Goal: Information Seeking & Learning: Learn about a topic

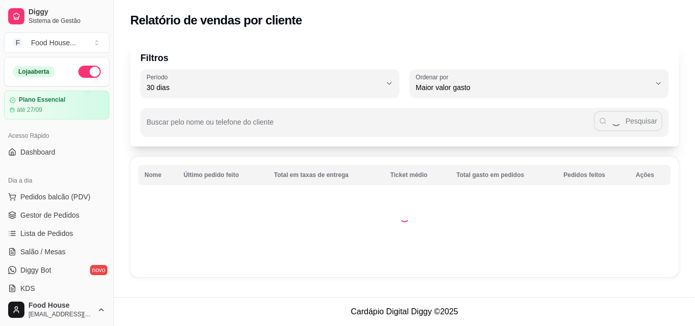
select select "30"
select select "HIGHEST_TOTAL_SPENT_WITH_ORDERS"
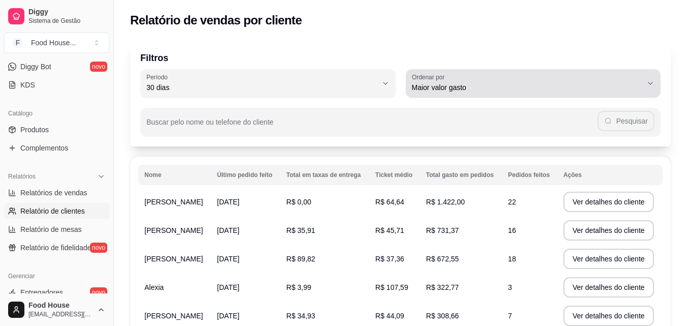
click at [621, 85] on span "Maior valor gasto" at bounding box center [527, 87] width 231 height 10
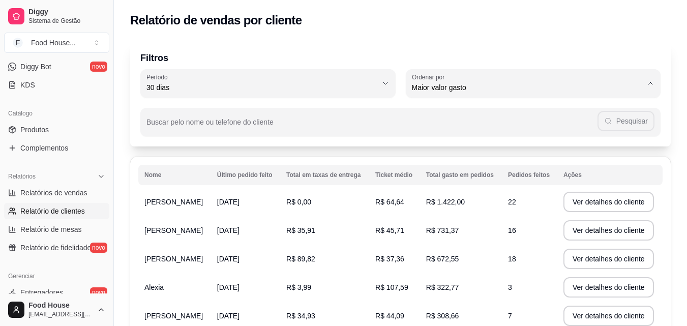
click at [575, 112] on span "Maior número de pedidos" at bounding box center [529, 112] width 220 height 10
type input "HIGHEST_ORDER_COUNT"
select select "HIGHEST_ORDER_COUNT"
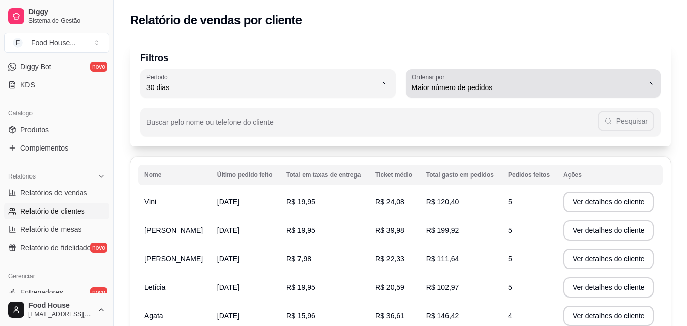
click at [635, 81] on div "Maior número de pedidos" at bounding box center [527, 83] width 231 height 20
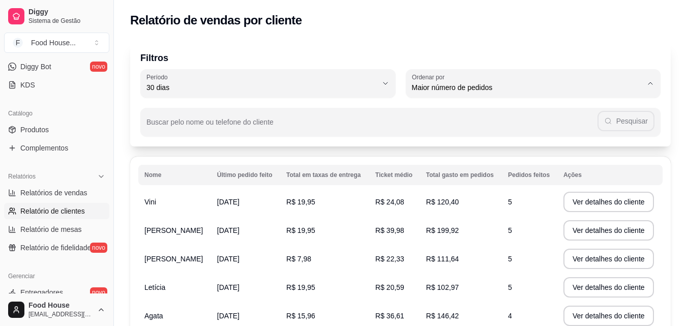
click at [574, 130] on span "Maior ticket médio" at bounding box center [529, 129] width 220 height 10
type input "HIGHEST_AVERAGE_TICKET"
select select "HIGHEST_AVERAGE_TICKET"
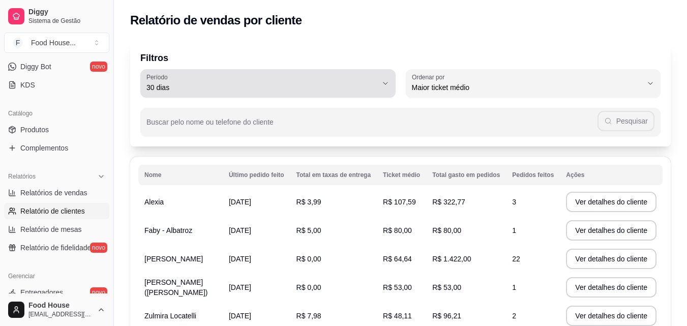
click at [320, 83] on span "30 dias" at bounding box center [262, 87] width 231 height 10
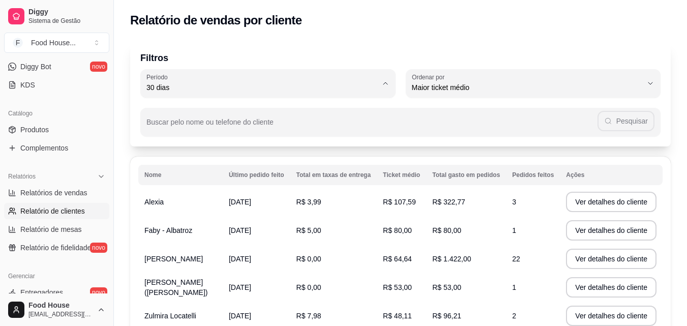
click at [216, 220] on li "60 dias" at bounding box center [268, 212] width 237 height 16
type input "60"
select select "60"
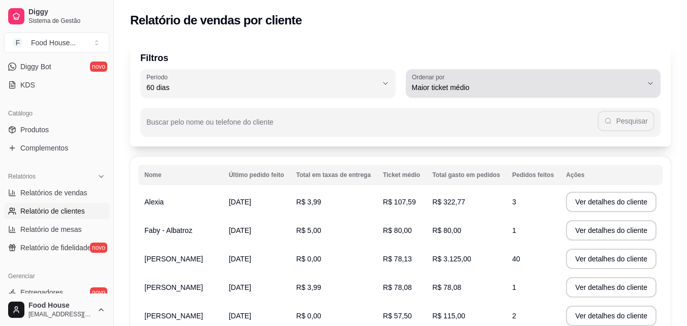
click at [563, 88] on span "Maior ticket médio" at bounding box center [527, 87] width 231 height 10
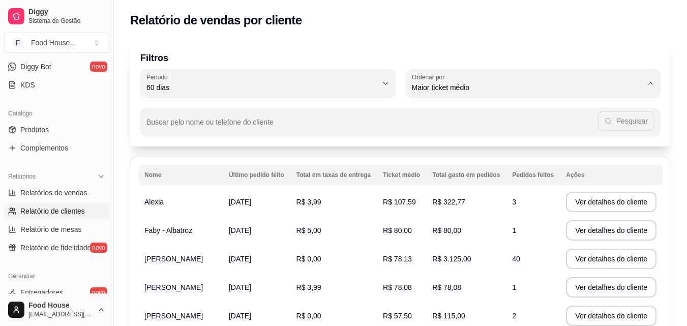
click at [553, 108] on span "Maior número de pedidos" at bounding box center [529, 112] width 220 height 10
type input "HIGHEST_ORDER_COUNT"
select select "HIGHEST_ORDER_COUNT"
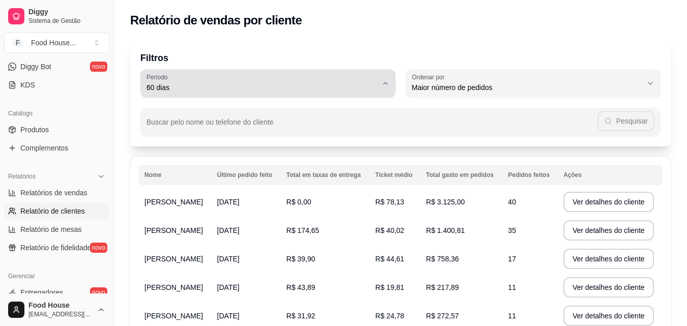
click at [368, 89] on span "60 dias" at bounding box center [262, 87] width 231 height 10
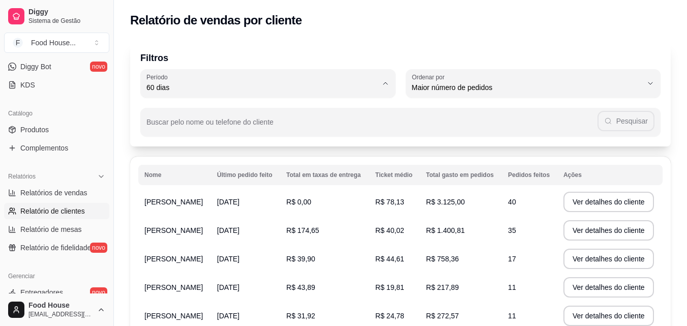
click at [257, 183] on span "30 dias" at bounding box center [263, 179] width 220 height 10
type input "30"
select select "30"
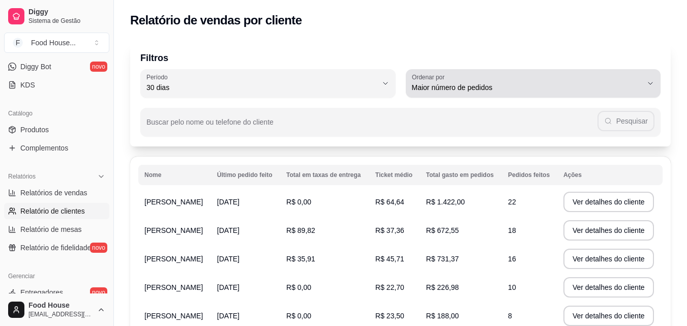
click at [453, 89] on span "Maior número de pedidos" at bounding box center [527, 87] width 231 height 10
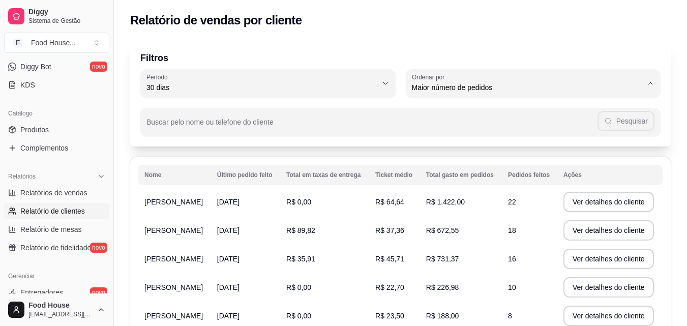
click at [443, 166] on span "Último pedido feito" at bounding box center [529, 162] width 220 height 10
type input "LAST_ORDER_MADE_AT"
select select "LAST_ORDER_MADE_AT"
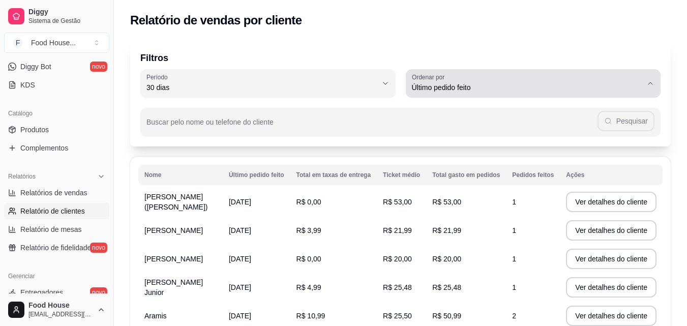
click at [480, 87] on span "Último pedido feito" at bounding box center [527, 87] width 231 height 10
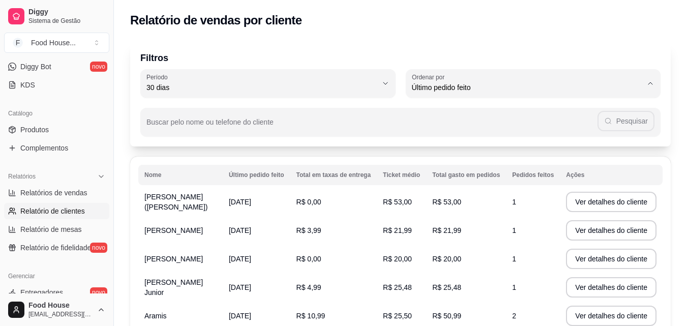
click at [462, 113] on span "Maior número de pedidos" at bounding box center [529, 112] width 220 height 10
type input "HIGHEST_ORDER_COUNT"
select select "HIGHEST_ORDER_COUNT"
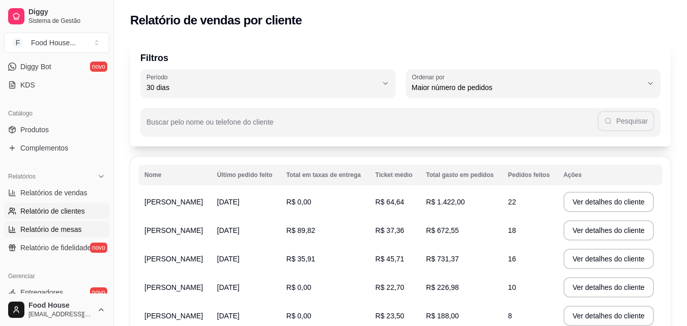
click at [77, 227] on span "Relatório de mesas" at bounding box center [51, 229] width 62 height 10
select select "TOTAL_OF_ORDERS"
select select "7"
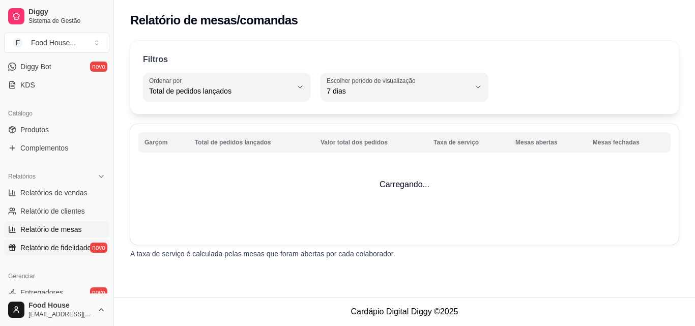
click at [64, 245] on span "Relatório de fidelidade" at bounding box center [55, 248] width 71 height 10
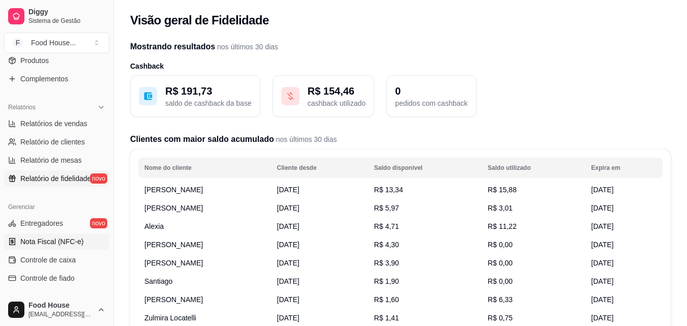
scroll to position [305, 0]
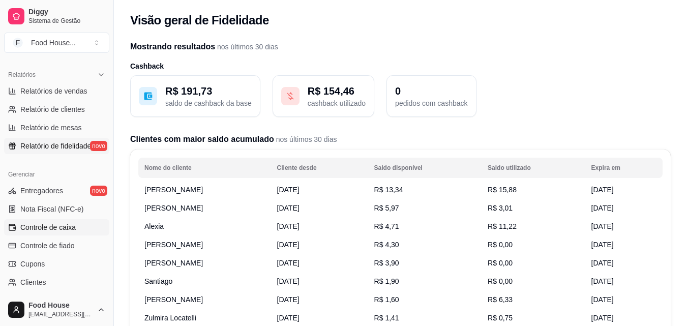
click at [68, 231] on span "Controle de caixa" at bounding box center [47, 227] width 55 height 10
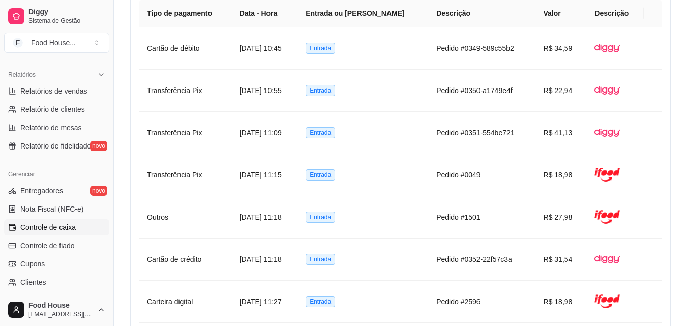
scroll to position [712, 0]
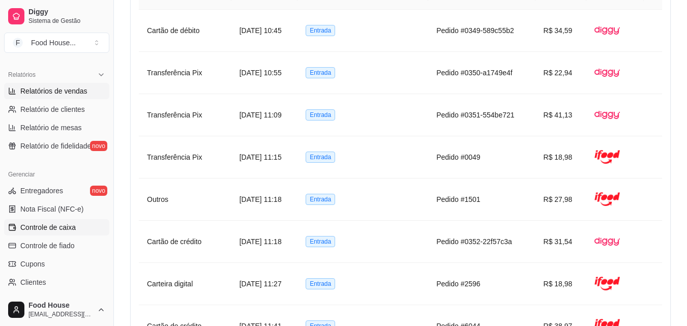
click at [60, 94] on span "Relatórios de vendas" at bounding box center [53, 91] width 67 height 10
select select "ALL"
select select "0"
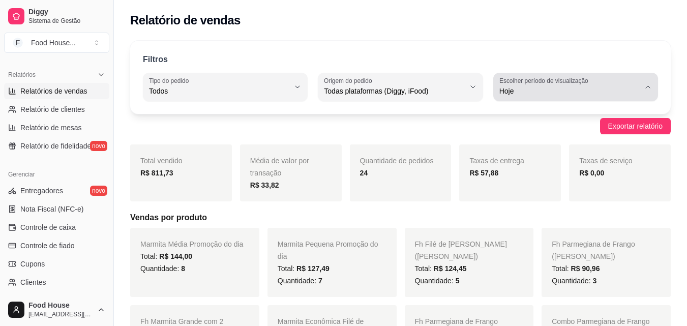
click at [597, 88] on span "Hoje" at bounding box center [570, 91] width 140 height 10
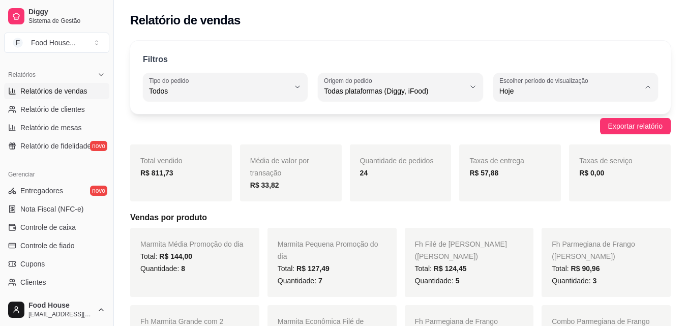
click at [515, 184] on span "30 dias" at bounding box center [570, 182] width 133 height 10
type input "30"
select select "30"
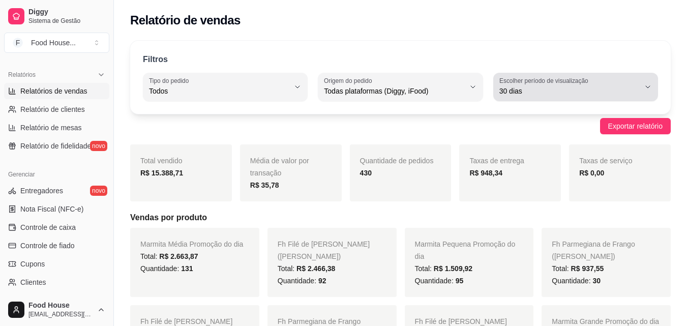
click at [537, 89] on span "30 dias" at bounding box center [570, 91] width 140 height 10
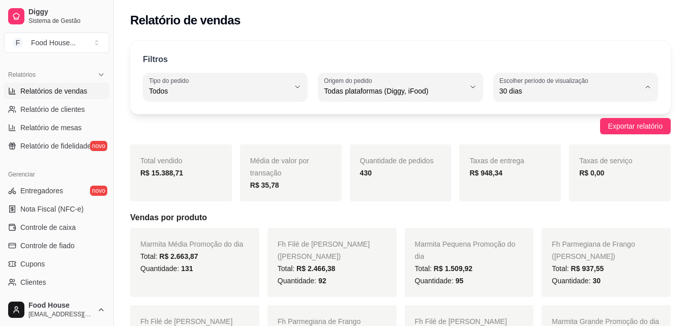
click at [515, 219] on span "Customizado" at bounding box center [570, 215] width 133 height 10
type input "-1"
select select "-1"
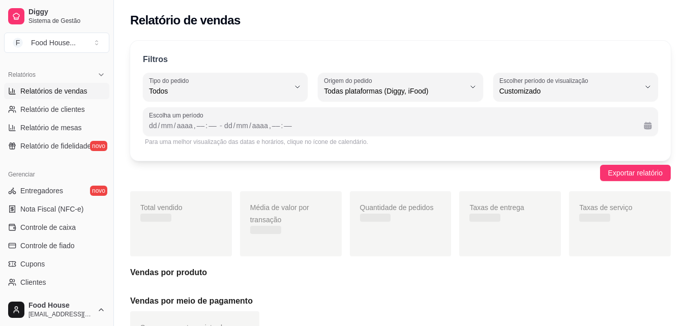
scroll to position [10, 0]
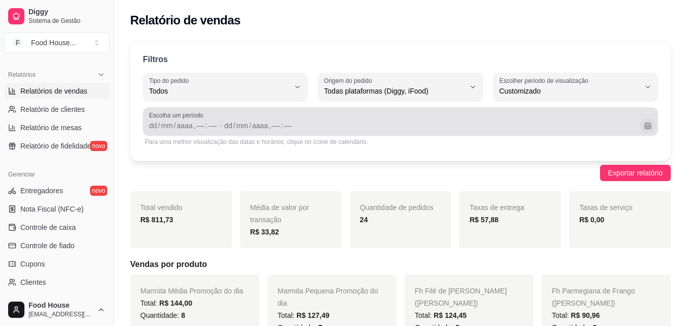
click at [650, 124] on button "Calendário" at bounding box center [648, 126] width 16 height 16
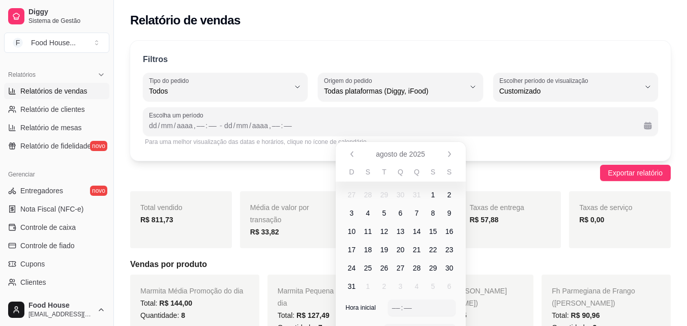
click at [434, 196] on span "1" at bounding box center [434, 195] width 4 height 10
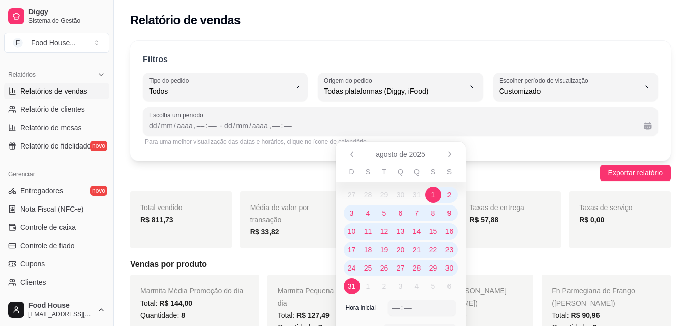
click at [352, 290] on span "31" at bounding box center [352, 286] width 8 height 10
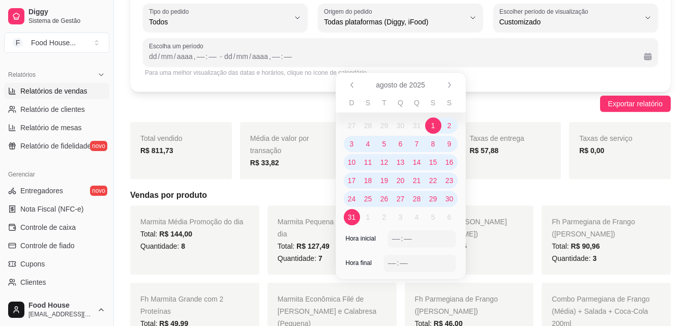
scroll to position [102, 0]
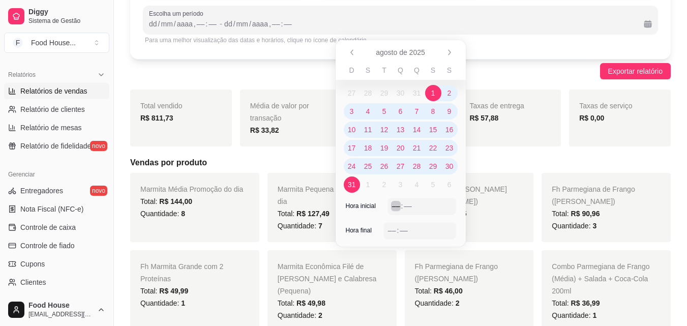
click at [398, 209] on div "––" at bounding box center [396, 206] width 10 height 10
click at [391, 227] on div "––" at bounding box center [392, 230] width 10 height 10
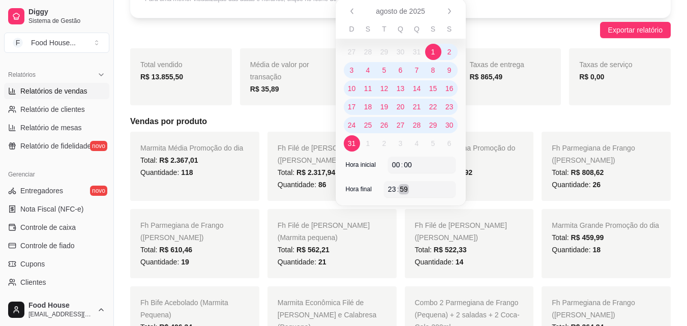
scroll to position [153, 0]
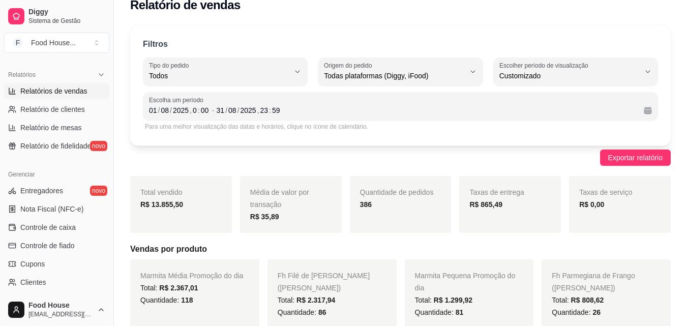
scroll to position [0, 0]
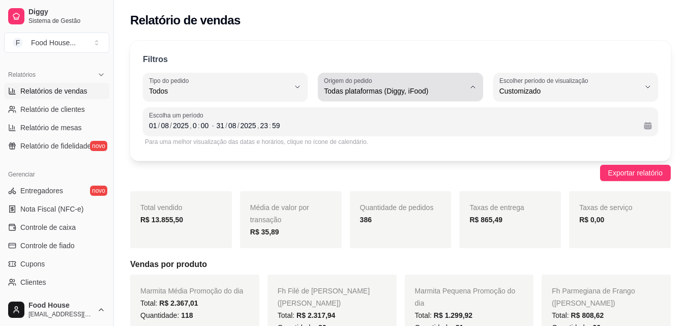
click at [439, 84] on div "Todas plataformas (Diggy, iFood)" at bounding box center [394, 87] width 140 height 20
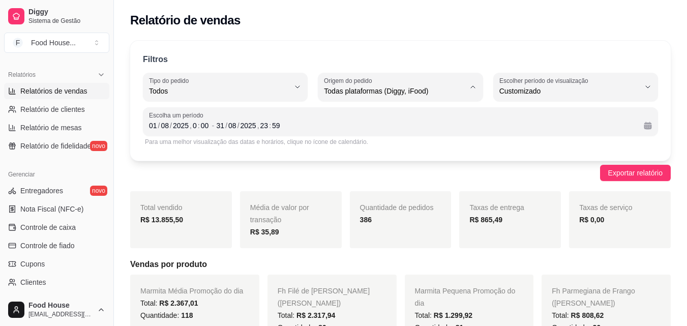
click at [361, 136] on span "Diggy" at bounding box center [395, 132] width 133 height 10
type input "DIGGY"
select select "DIGGY"
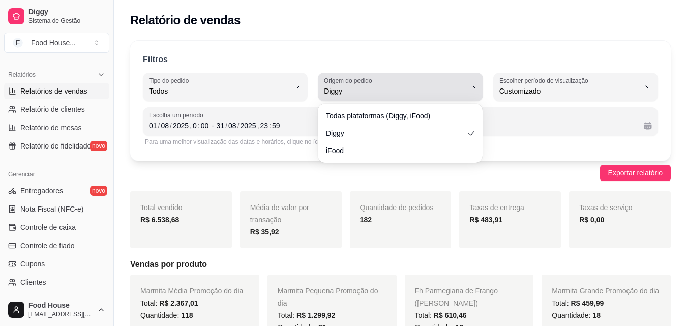
click at [381, 87] on span "Diggy" at bounding box center [394, 91] width 140 height 10
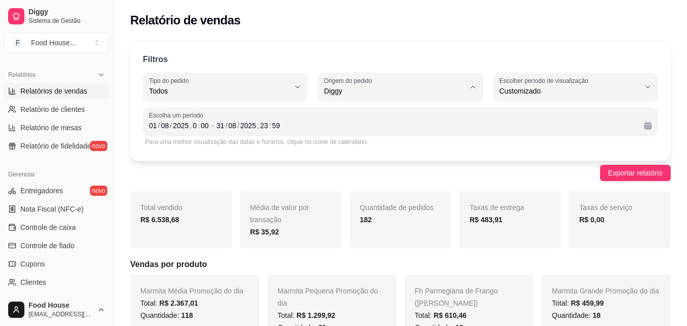
click at [365, 150] on span "iFood" at bounding box center [395, 149] width 133 height 10
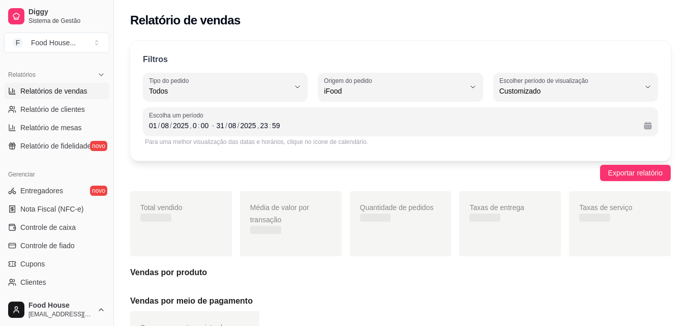
type input "IFOOD"
select select "IFOOD"
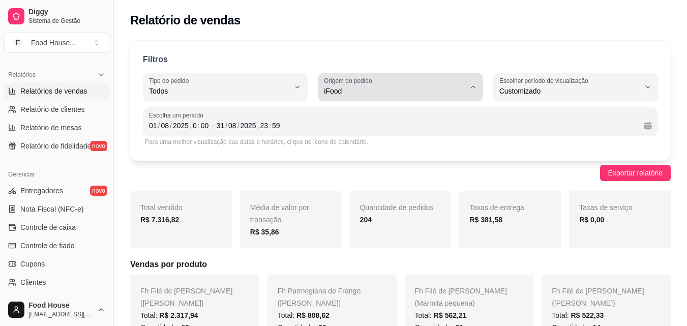
click at [378, 89] on span "iFood" at bounding box center [394, 91] width 140 height 10
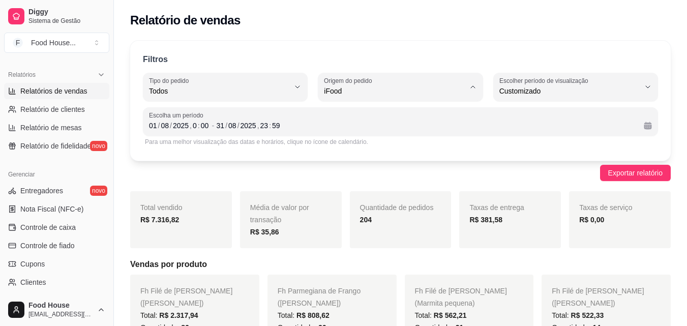
click at [371, 127] on li "Diggy" at bounding box center [400, 132] width 151 height 16
type input "DIGGY"
select select "DIGGY"
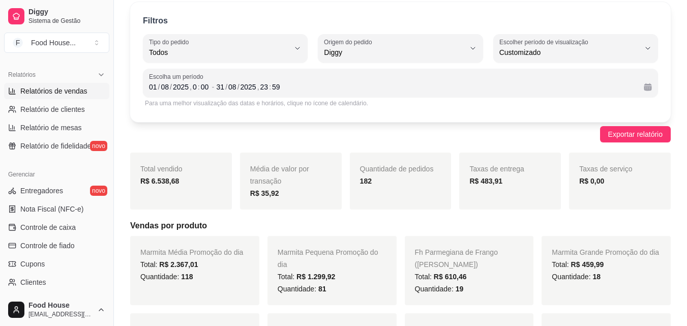
scroll to position [0, 0]
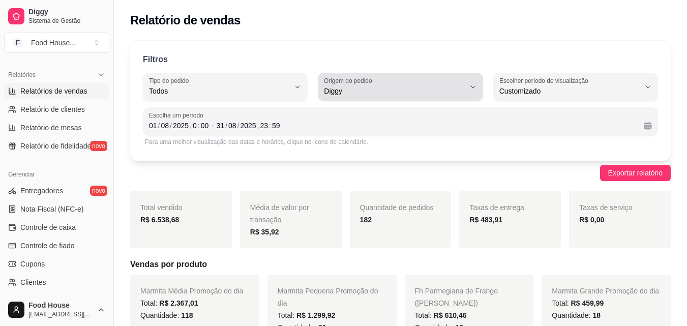
click at [408, 80] on div "Diggy" at bounding box center [394, 87] width 140 height 20
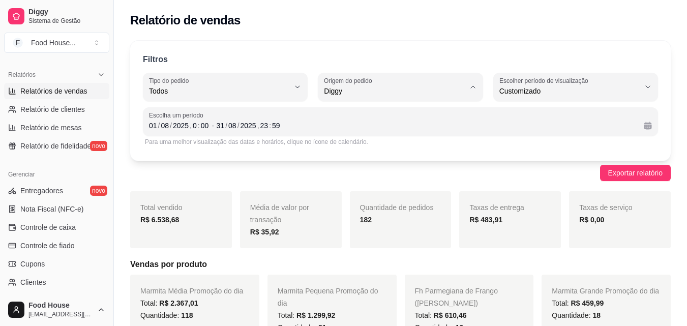
click at [384, 116] on span "Todas plataformas (Diggy, iFood)" at bounding box center [395, 115] width 133 height 10
type input "ALL"
select select "ALL"
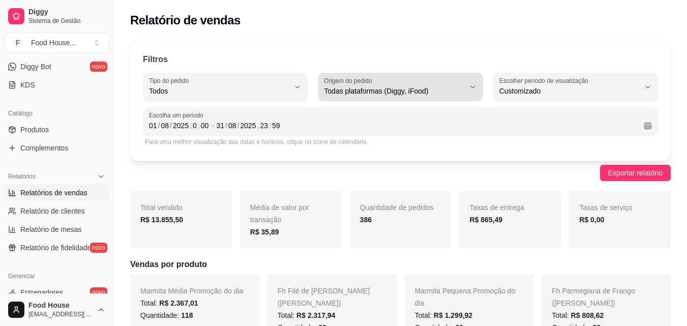
click at [468, 87] on button "Origem do pedido Todas plataformas (Diggy, iFood)" at bounding box center [400, 87] width 165 height 28
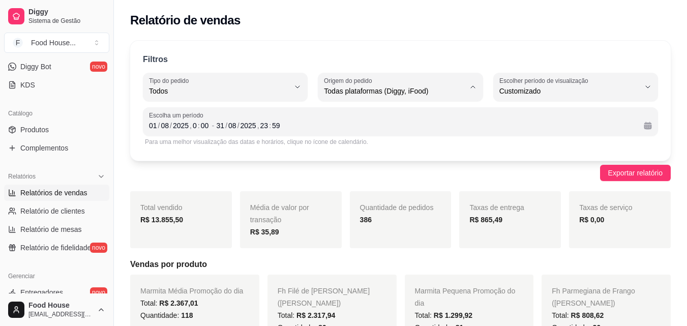
click at [386, 137] on span "Diggy" at bounding box center [395, 132] width 133 height 10
type input "DIGGY"
select select "DIGGY"
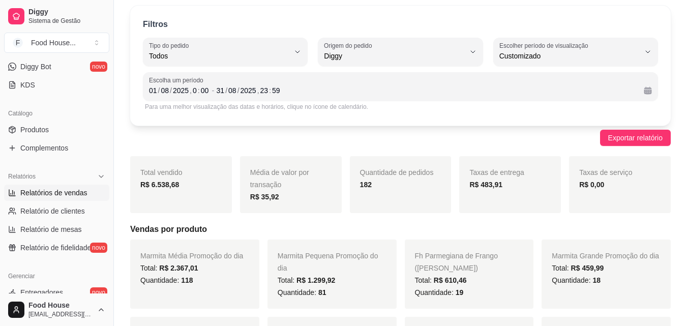
scroll to position [51, 0]
